Goal: Transaction & Acquisition: Obtain resource

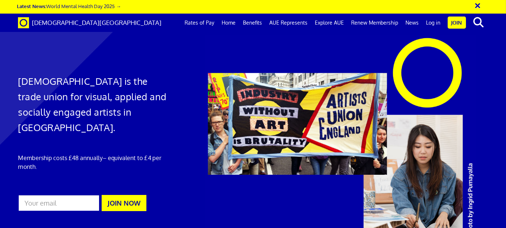
scroll to position [0, 3]
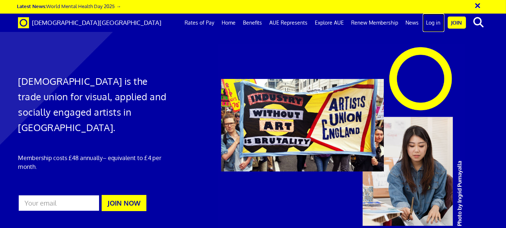
click at [433, 26] on link "Log in" at bounding box center [434, 23] width 22 height 18
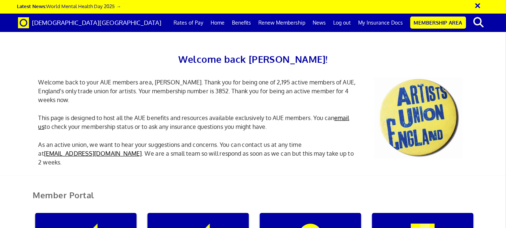
scroll to position [0, 2]
click at [386, 24] on link "My Insurance Docs" at bounding box center [381, 23] width 52 height 18
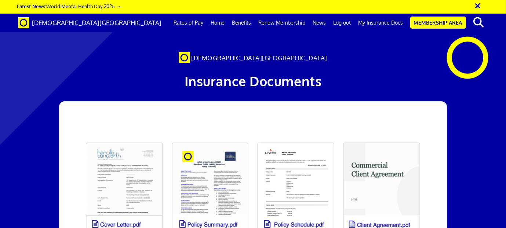
scroll to position [56, 0]
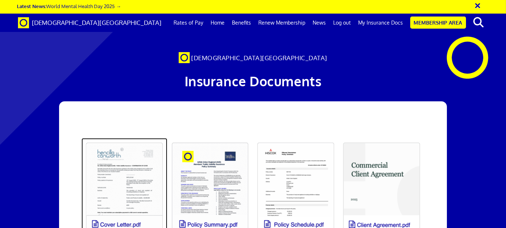
click at [136, 162] on link at bounding box center [124, 188] width 86 height 101
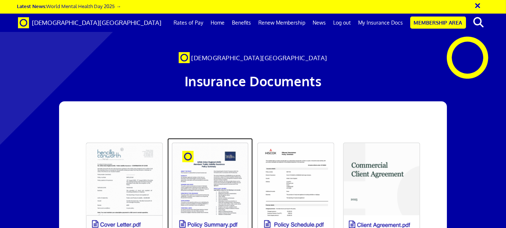
click at [196, 138] on link at bounding box center [210, 188] width 86 height 101
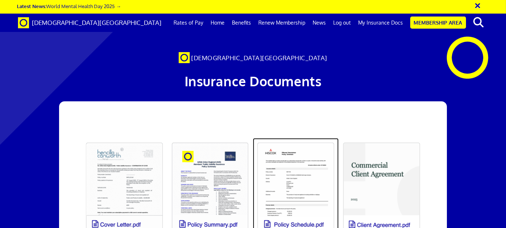
click at [297, 138] on link at bounding box center [296, 188] width 86 height 101
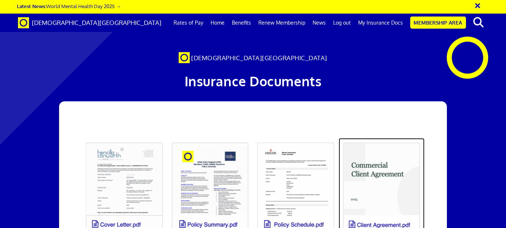
click at [365, 138] on link at bounding box center [382, 188] width 86 height 101
